Goal: Information Seeking & Learning: Learn about a topic

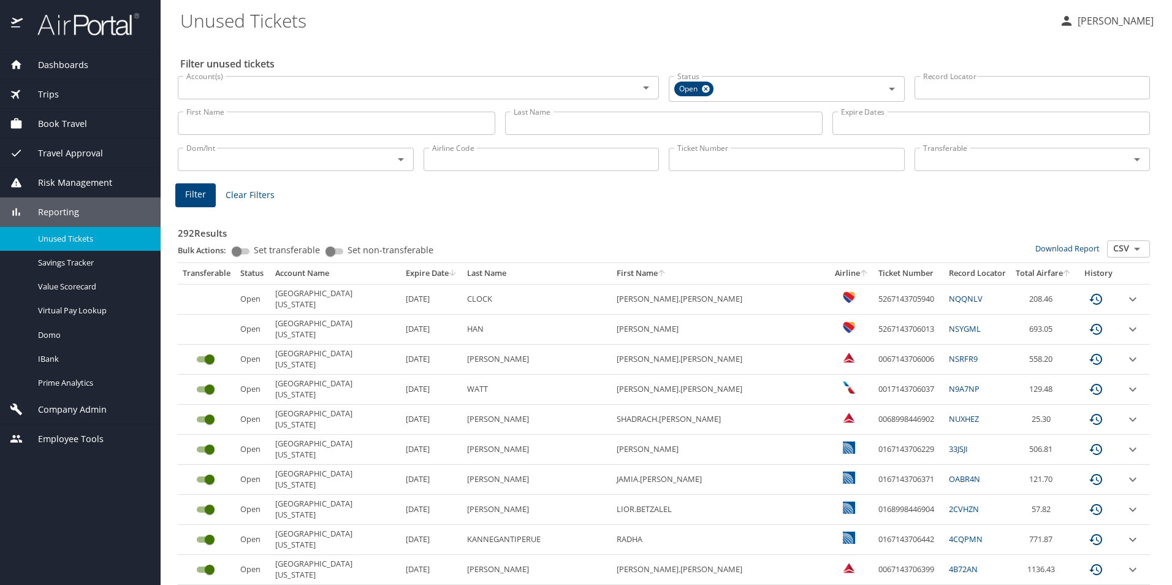
click at [64, 64] on span "Dashboards" at bounding box center [56, 64] width 66 height 13
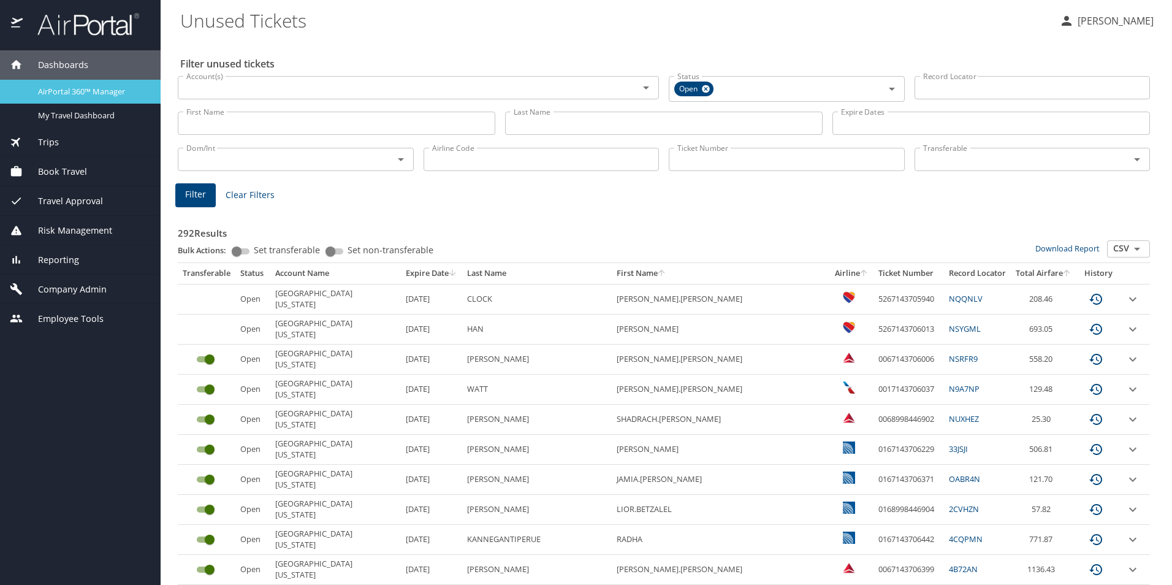
click at [67, 96] on span "AirPortal 360™ Manager" at bounding box center [92, 92] width 108 height 12
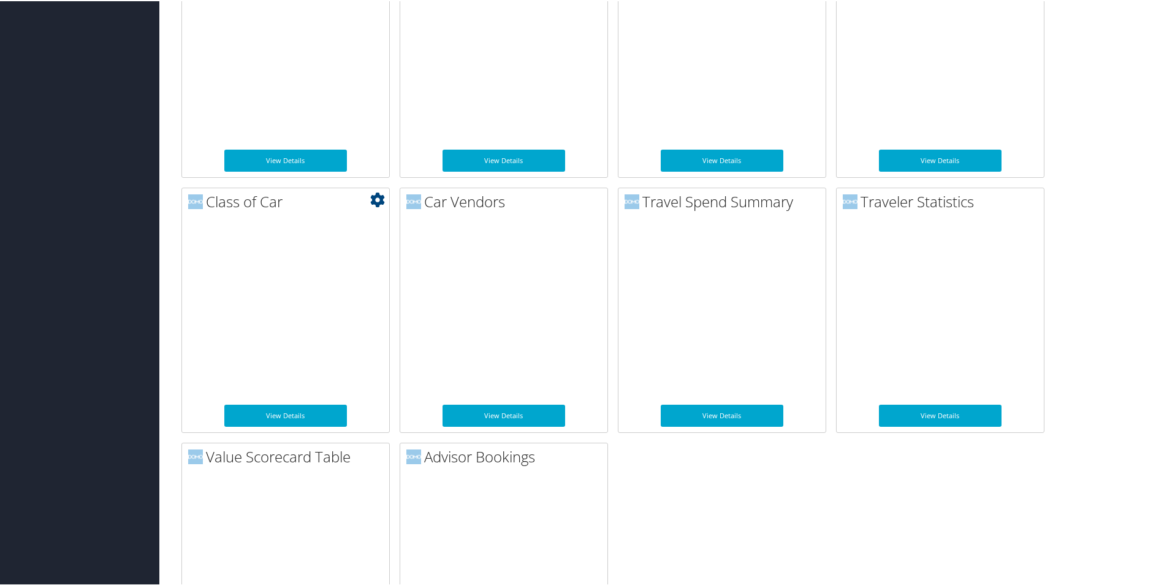
scroll to position [1410, 0]
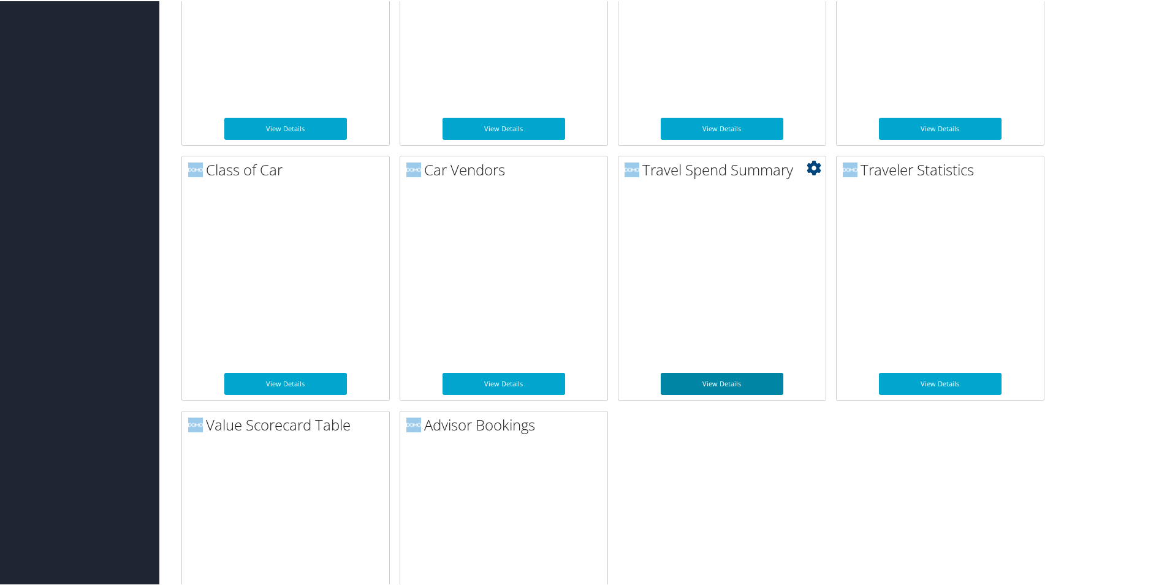
click at [696, 389] on link "View Details" at bounding box center [722, 382] width 123 height 22
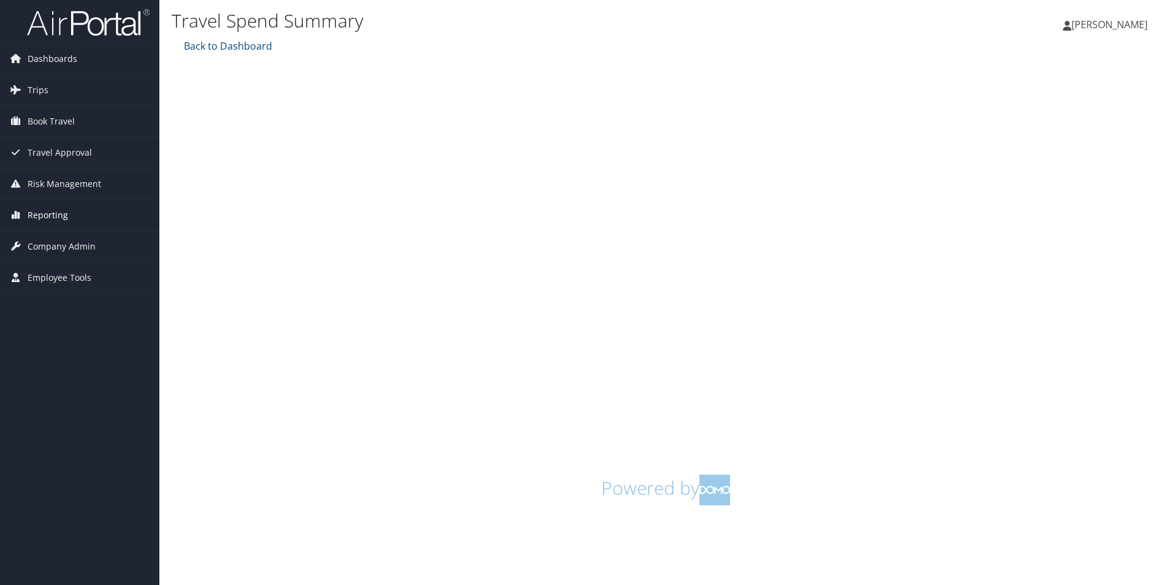
click at [59, 214] on span "Reporting" at bounding box center [48, 215] width 40 height 31
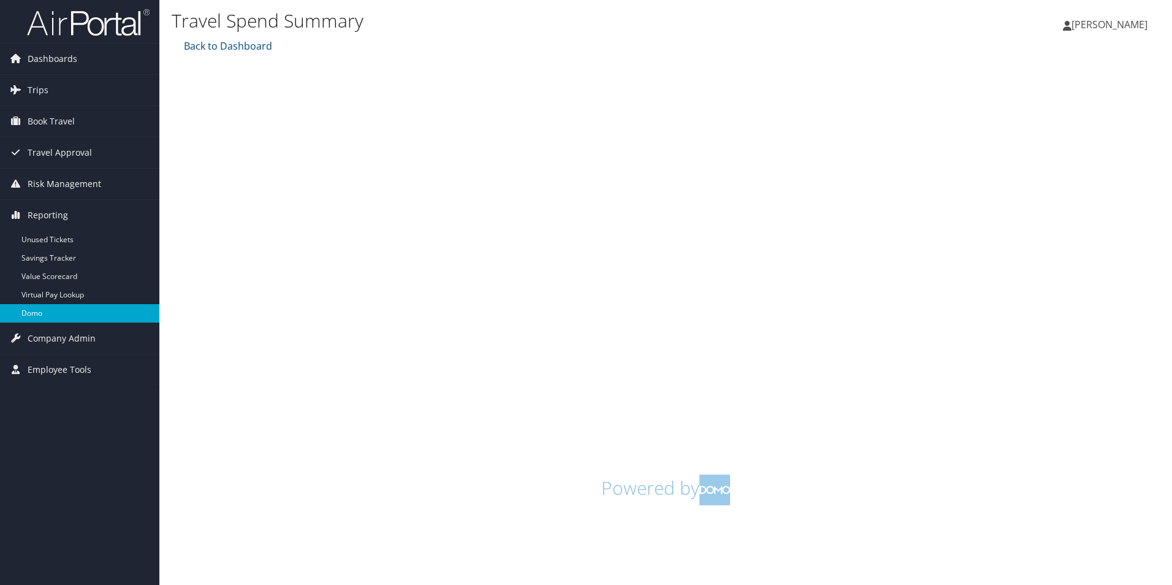
click at [86, 308] on link "Domo" at bounding box center [79, 313] width 159 height 18
click at [227, 38] on div "Travel Spend Summary University Of Utah (UofU), [9807]" at bounding box center [501, 22] width 659 height 32
click at [226, 43] on link "Back to Dashboard" at bounding box center [226, 45] width 91 height 13
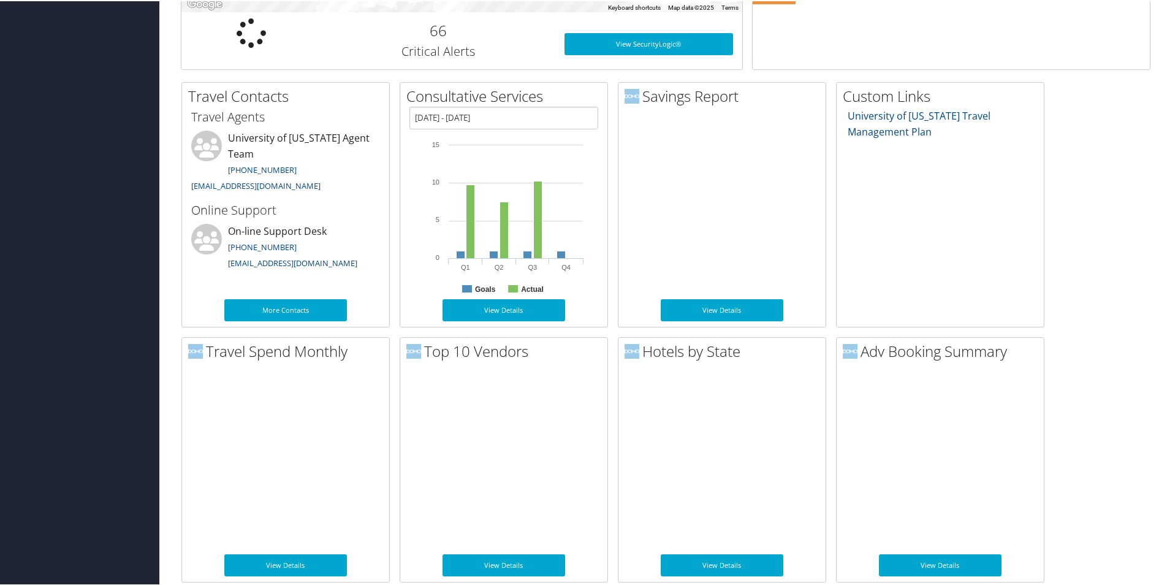
scroll to position [490, 0]
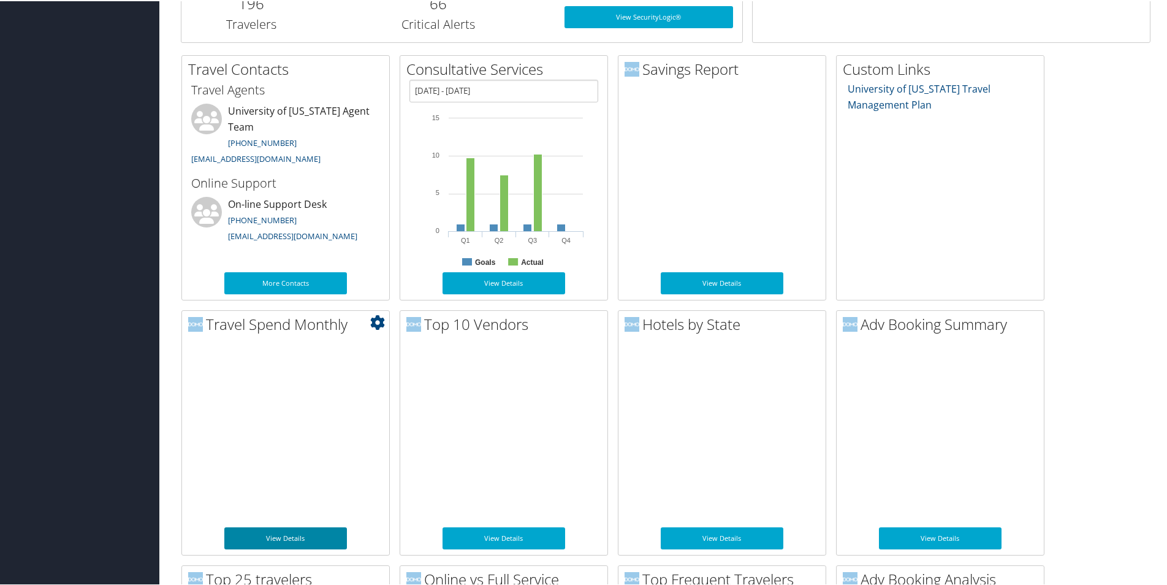
click at [305, 534] on link "View Details" at bounding box center [285, 537] width 123 height 22
